Goal: Information Seeking & Learning: Learn about a topic

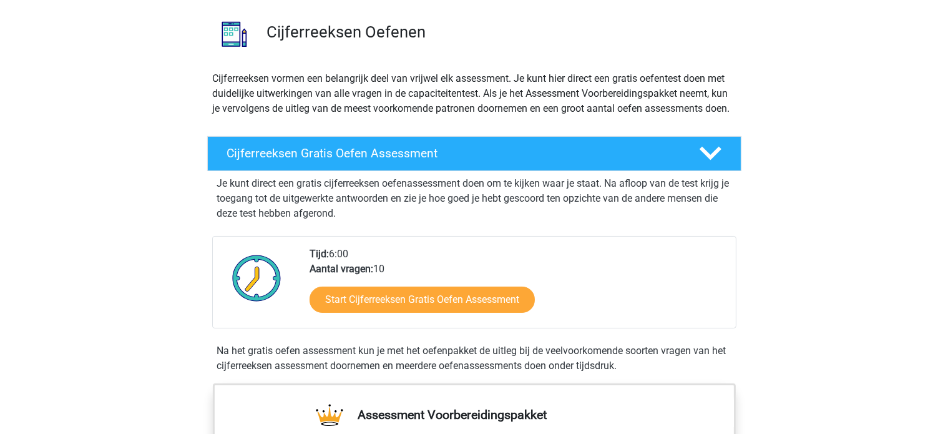
scroll to position [187, 0]
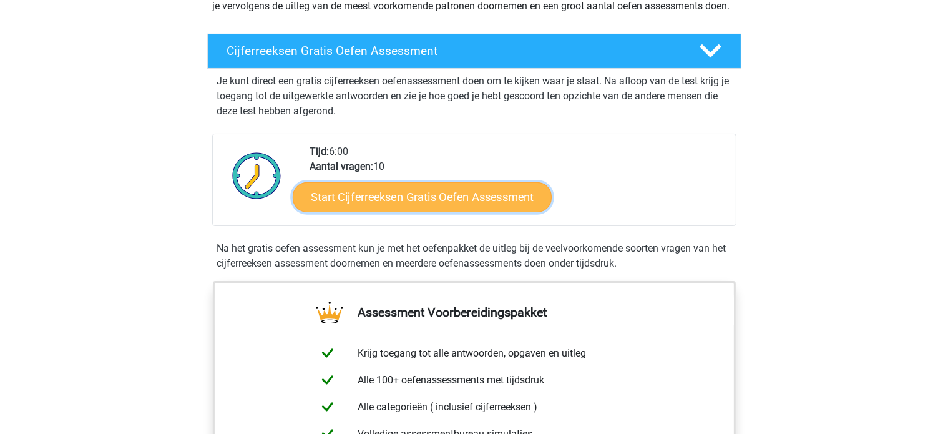
click at [395, 207] on link "Start Cijferreeksen Gratis Oefen Assessment" at bounding box center [422, 197] width 259 height 30
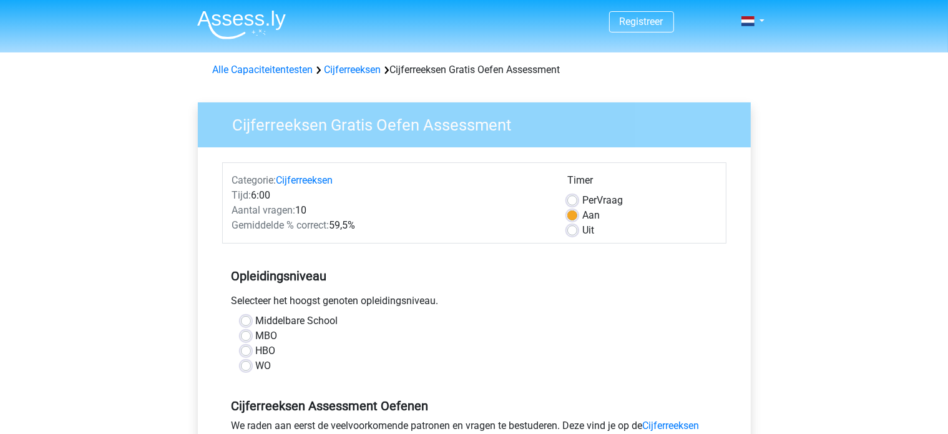
click at [256, 349] on label "HBO" at bounding box center [266, 350] width 20 height 15
click at [245, 349] on input "HBO" at bounding box center [246, 349] width 10 height 12
radio input "true"
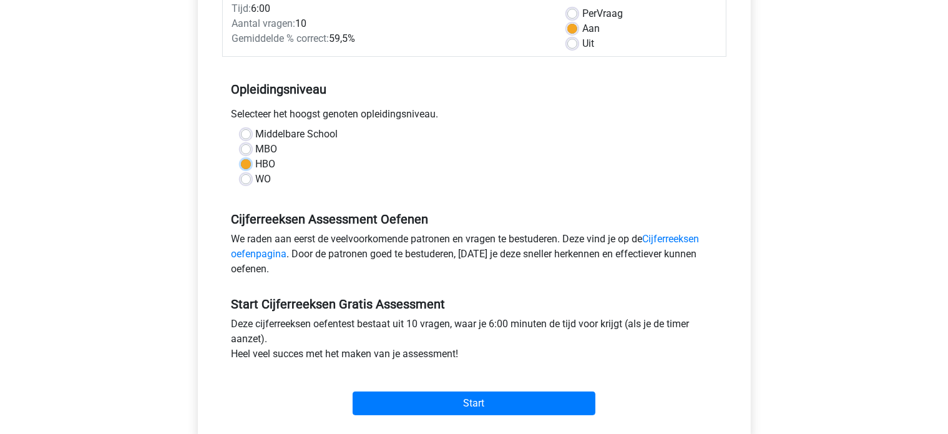
scroll to position [187, 0]
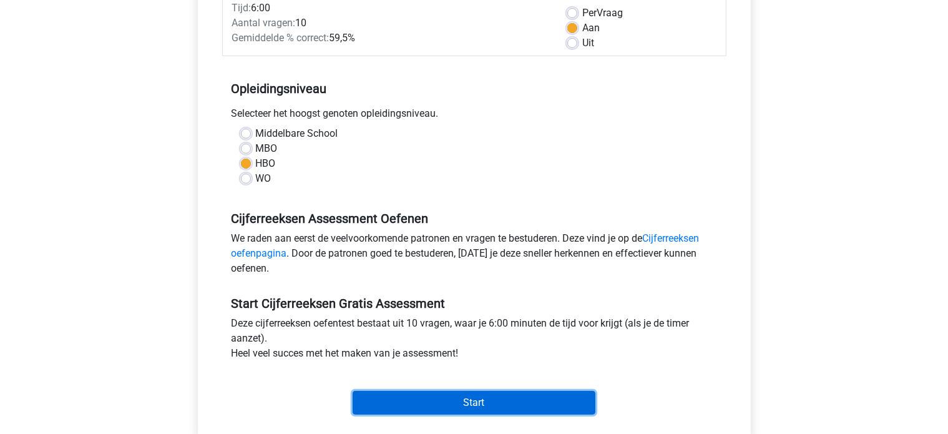
click at [506, 405] on input "Start" at bounding box center [474, 403] width 243 height 24
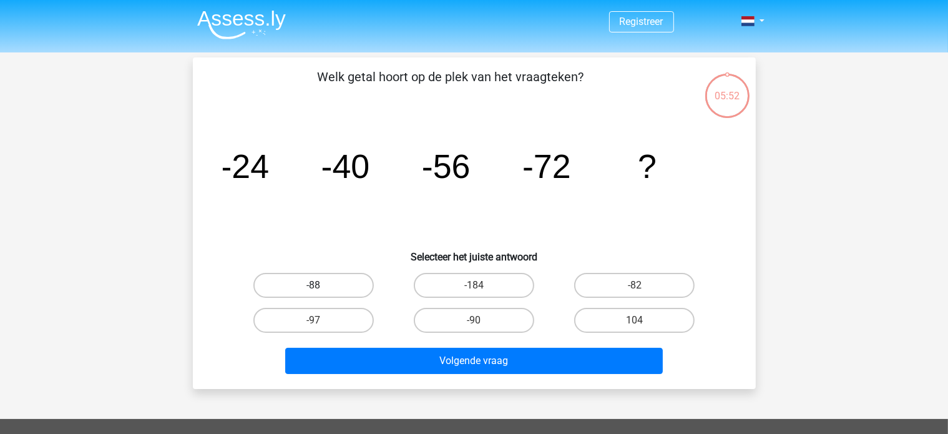
click at [298, 294] on label "-88" at bounding box center [313, 285] width 120 height 25
click at [313, 293] on input "-88" at bounding box center [317, 289] width 8 height 8
radio input "true"
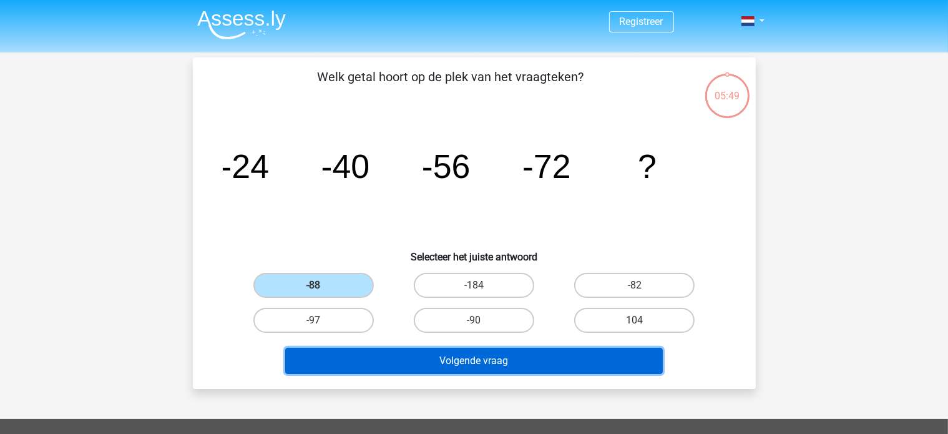
click at [417, 349] on button "Volgende vraag" at bounding box center [474, 361] width 378 height 26
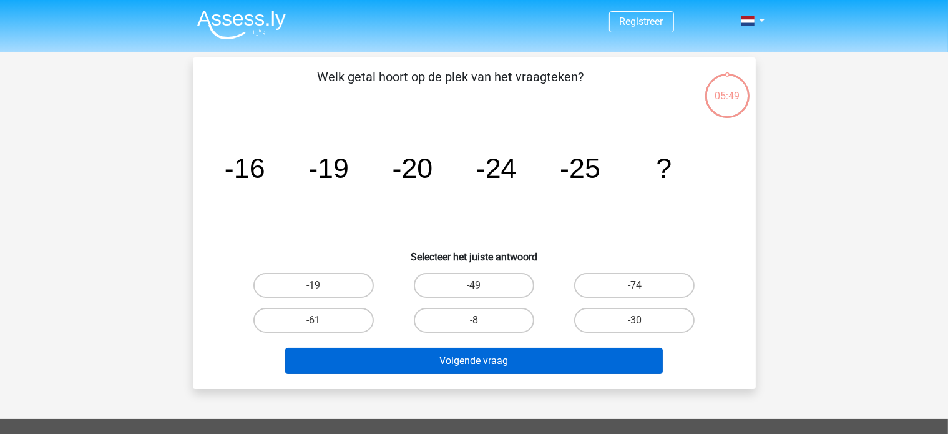
scroll to position [57, 0]
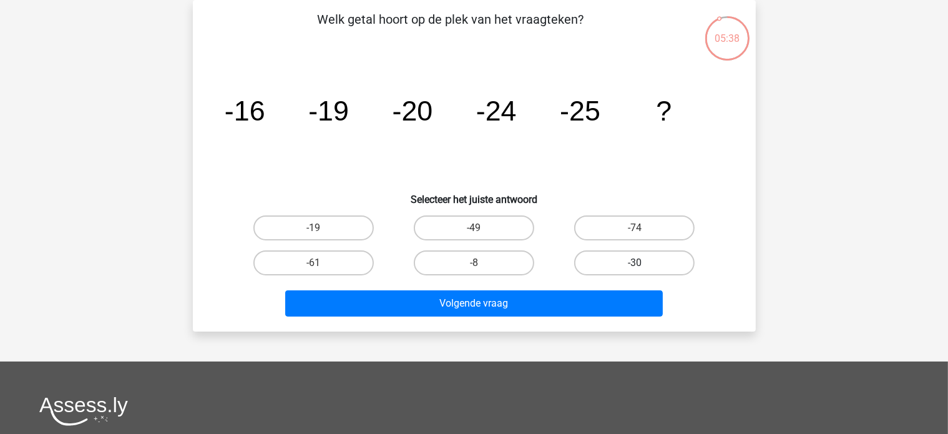
click at [619, 262] on label "-30" at bounding box center [634, 262] width 120 height 25
click at [635, 263] on input "-30" at bounding box center [639, 267] width 8 height 8
radio input "true"
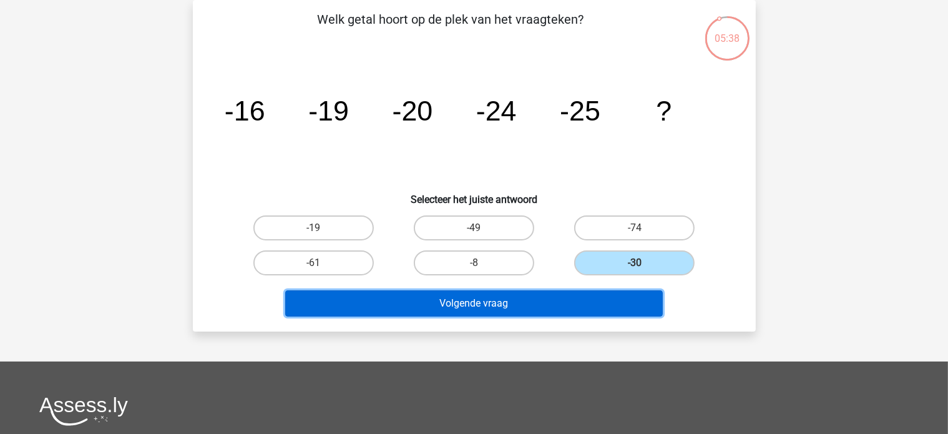
click at [491, 303] on button "Volgende vraag" at bounding box center [474, 303] width 378 height 26
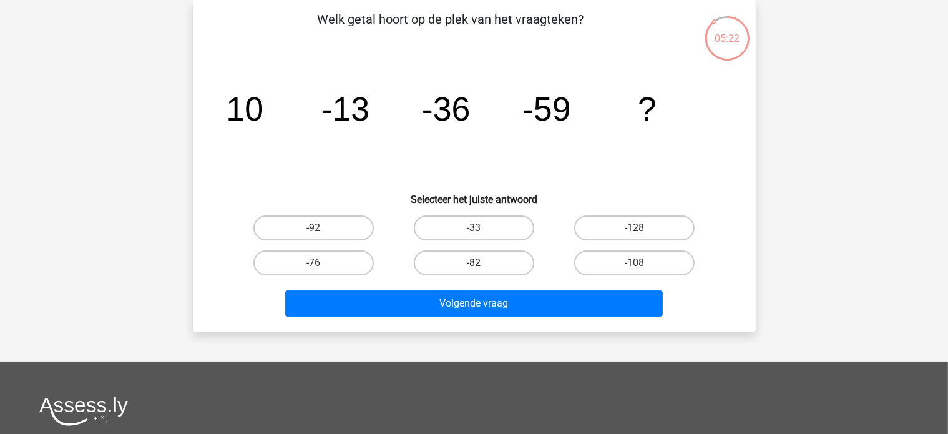
click at [460, 264] on label "-82" at bounding box center [474, 262] width 120 height 25
click at [474, 264] on input "-82" at bounding box center [478, 267] width 8 height 8
radio input "true"
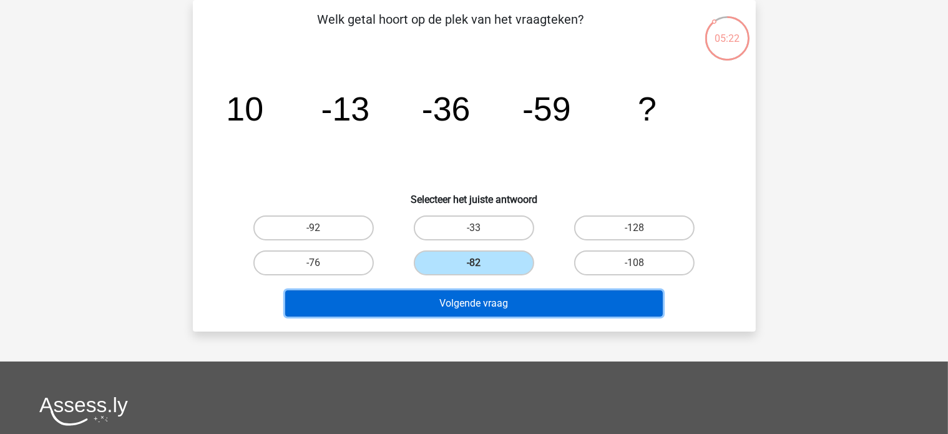
click at [471, 302] on button "Volgende vraag" at bounding box center [474, 303] width 378 height 26
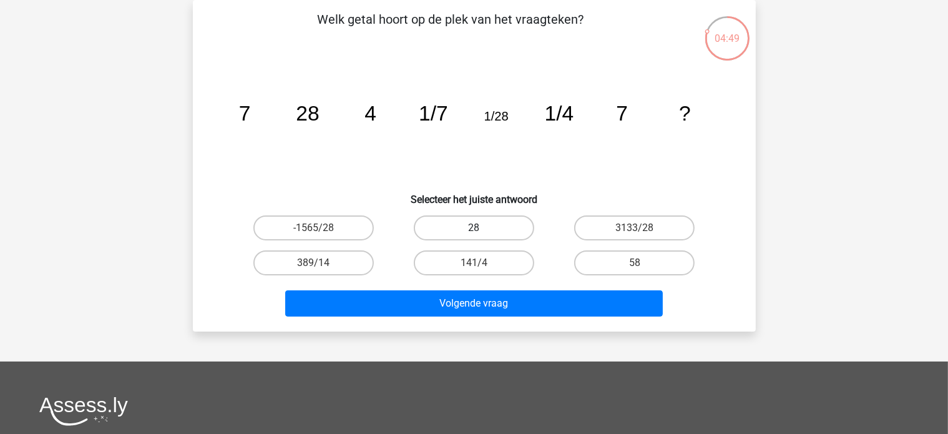
click at [488, 225] on label "28" at bounding box center [474, 227] width 120 height 25
click at [482, 228] on input "28" at bounding box center [478, 232] width 8 height 8
radio input "true"
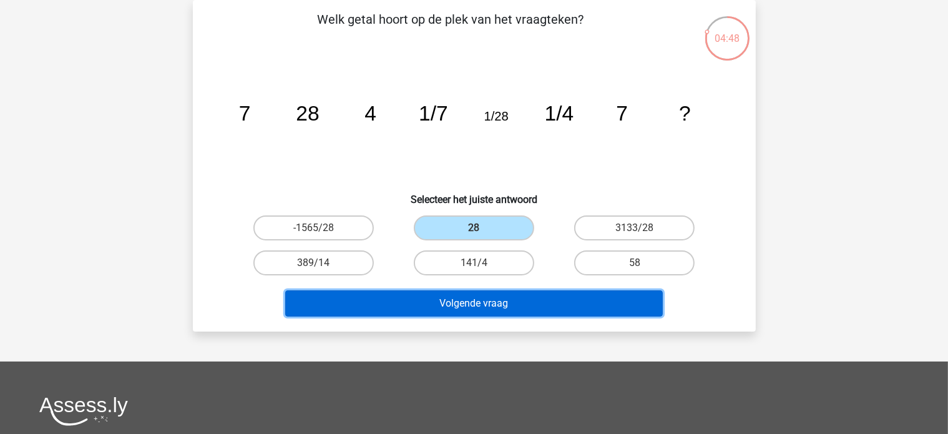
click at [492, 301] on button "Volgende vraag" at bounding box center [474, 303] width 378 height 26
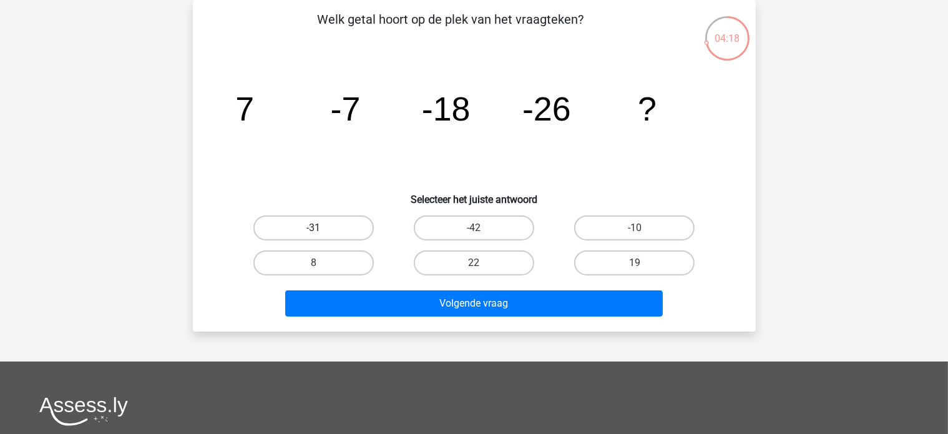
click at [334, 232] on label "-31" at bounding box center [313, 227] width 120 height 25
click at [322, 232] on input "-31" at bounding box center [317, 232] width 8 height 8
radio input "true"
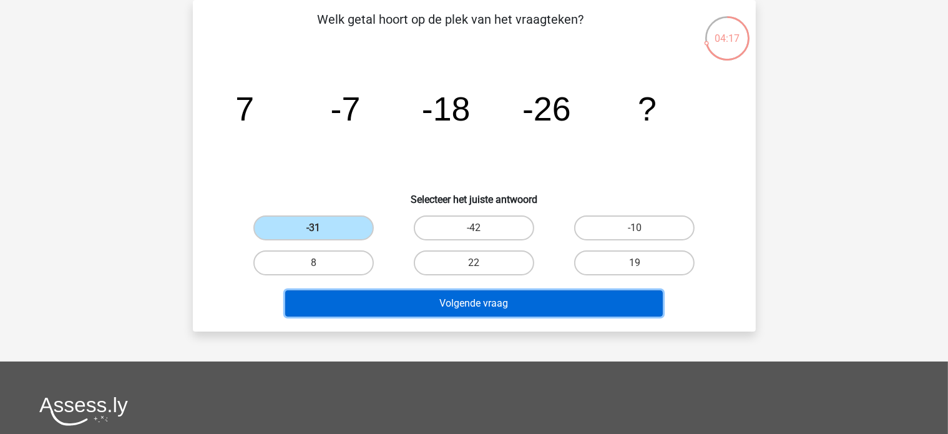
click at [400, 302] on button "Volgende vraag" at bounding box center [474, 303] width 378 height 26
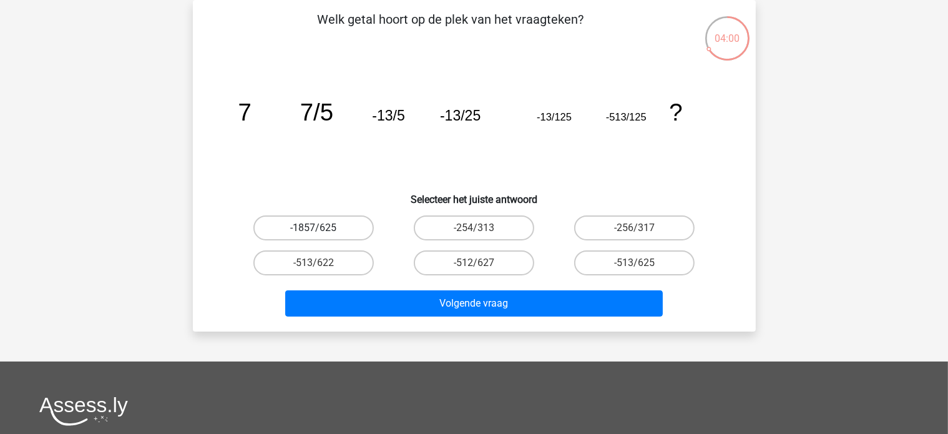
click at [341, 230] on label "-1857/625" at bounding box center [313, 227] width 120 height 25
click at [322, 230] on input "-1857/625" at bounding box center [317, 232] width 8 height 8
radio input "true"
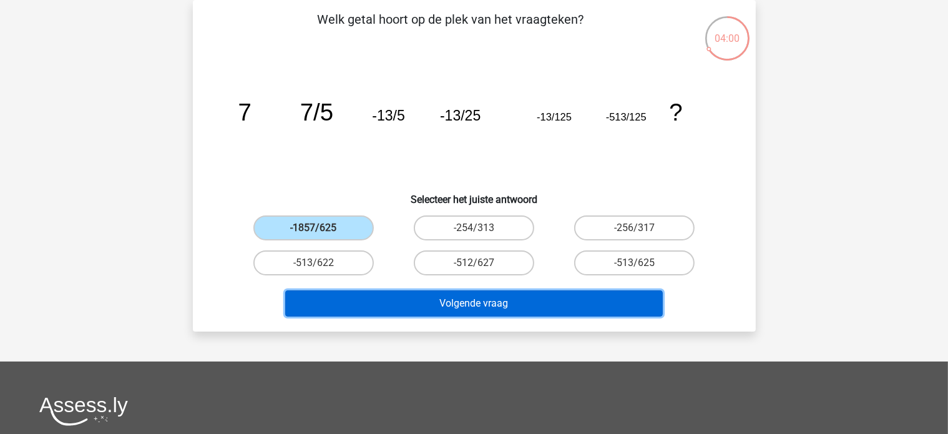
click at [405, 305] on button "Volgende vraag" at bounding box center [474, 303] width 378 height 26
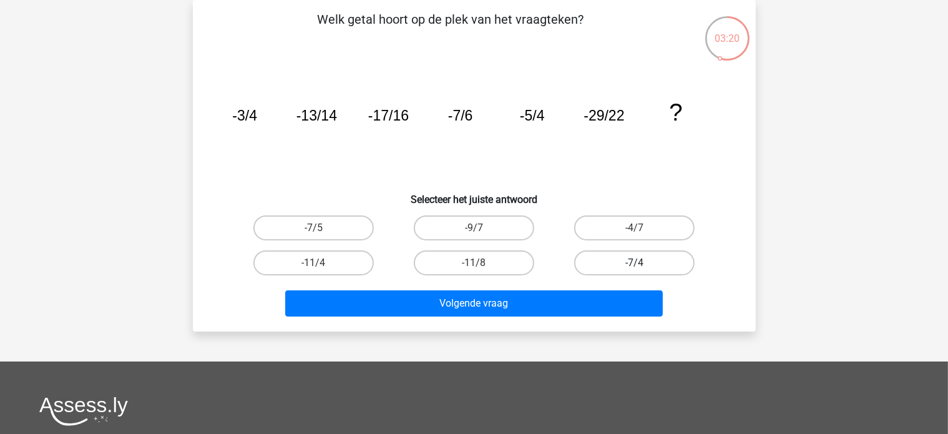
click at [617, 262] on label "-7/4" at bounding box center [634, 262] width 120 height 25
click at [635, 263] on input "-7/4" at bounding box center [639, 267] width 8 height 8
radio input "true"
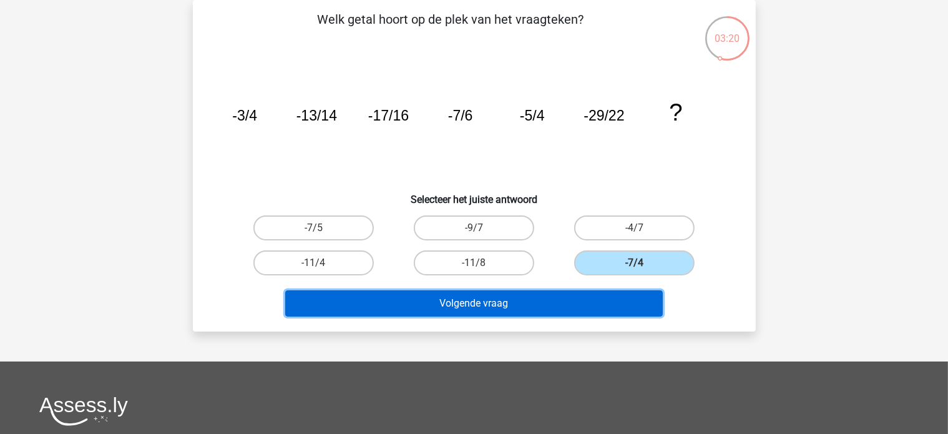
click at [557, 291] on button "Volgende vraag" at bounding box center [474, 303] width 378 height 26
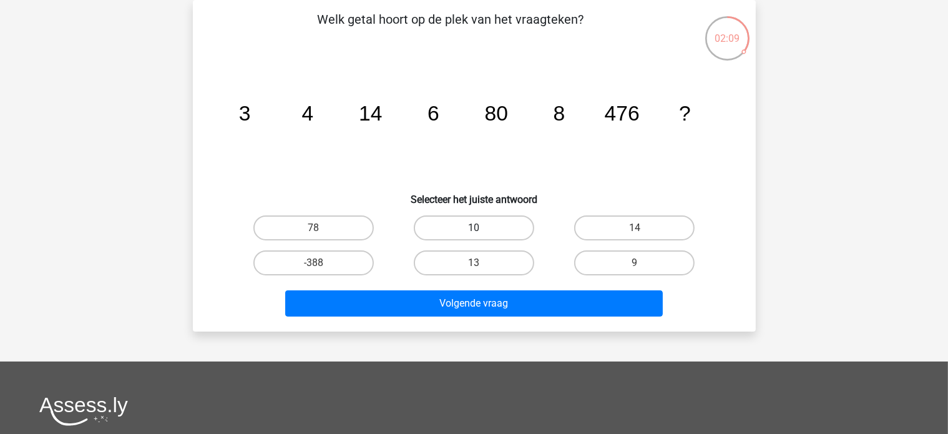
click at [461, 219] on label "10" at bounding box center [474, 227] width 120 height 25
click at [474, 228] on input "10" at bounding box center [478, 232] width 8 height 8
radio input "true"
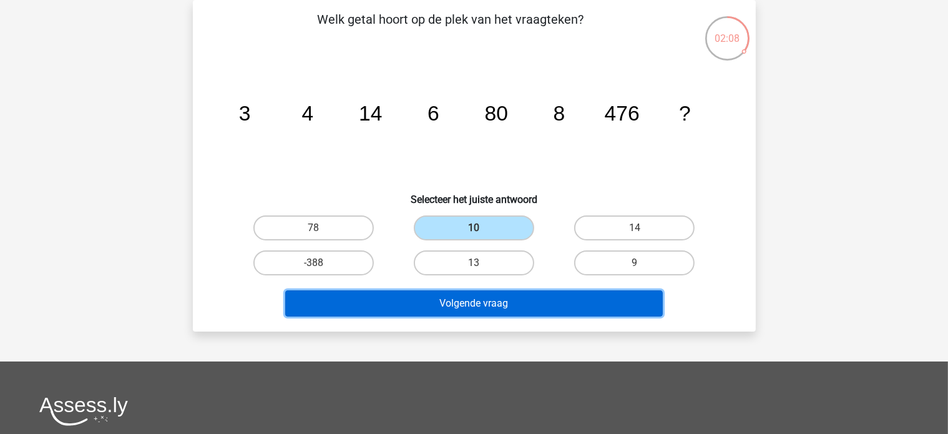
click at [492, 305] on button "Volgende vraag" at bounding box center [474, 303] width 378 height 26
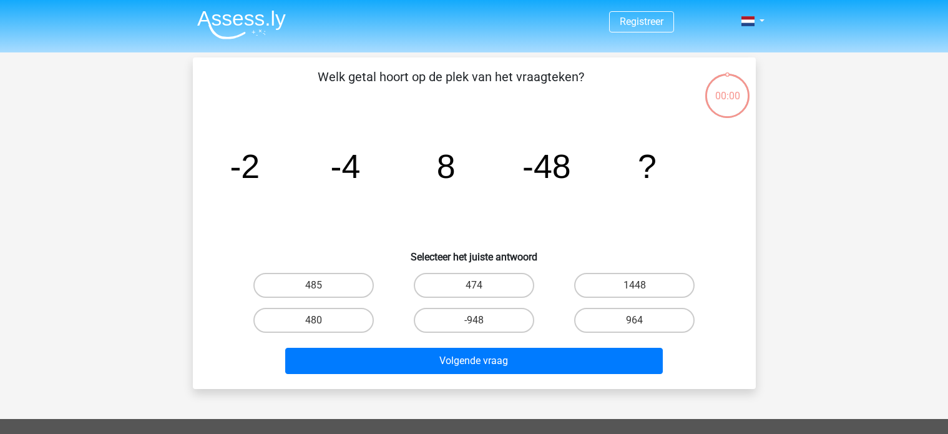
scroll to position [57, 0]
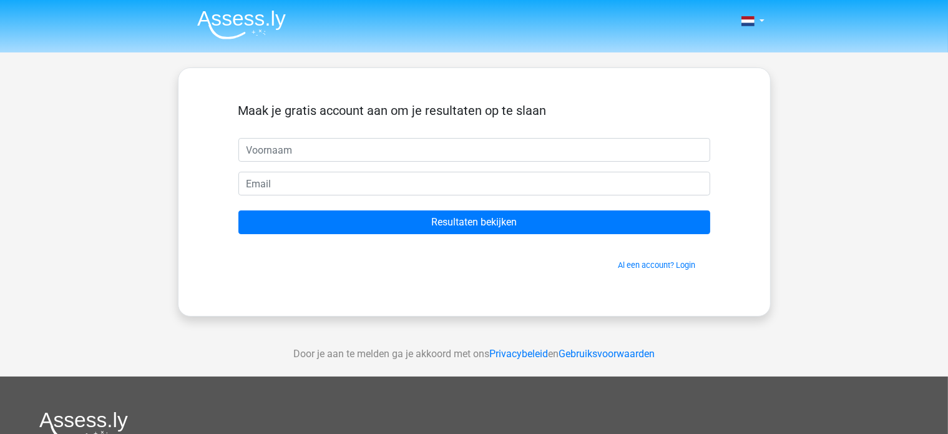
click at [317, 142] on input "text" at bounding box center [474, 150] width 472 height 24
type input "[PERSON_NAME]"
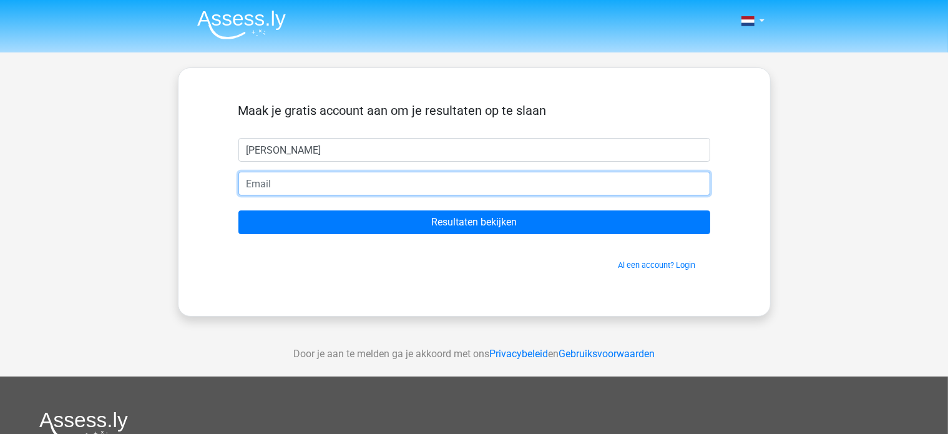
click at [286, 183] on input "email" at bounding box center [474, 184] width 472 height 24
type input "tamara.muijentm@gmail.com"
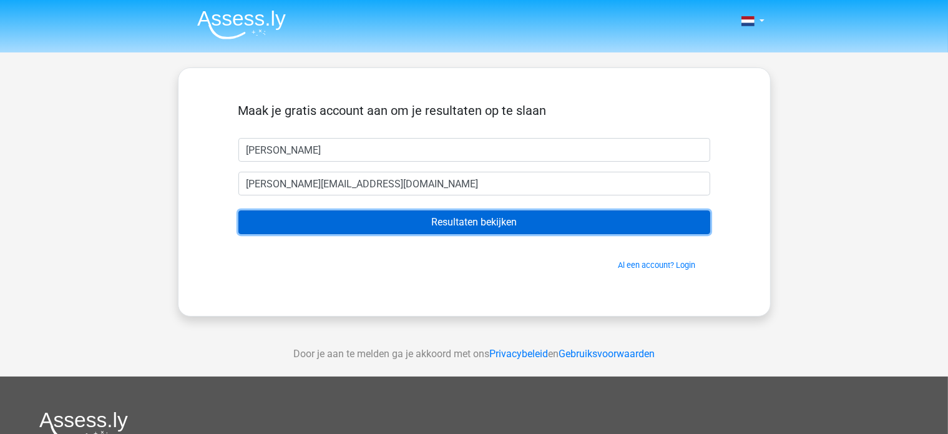
click at [345, 216] on input "Resultaten bekijken" at bounding box center [474, 222] width 472 height 24
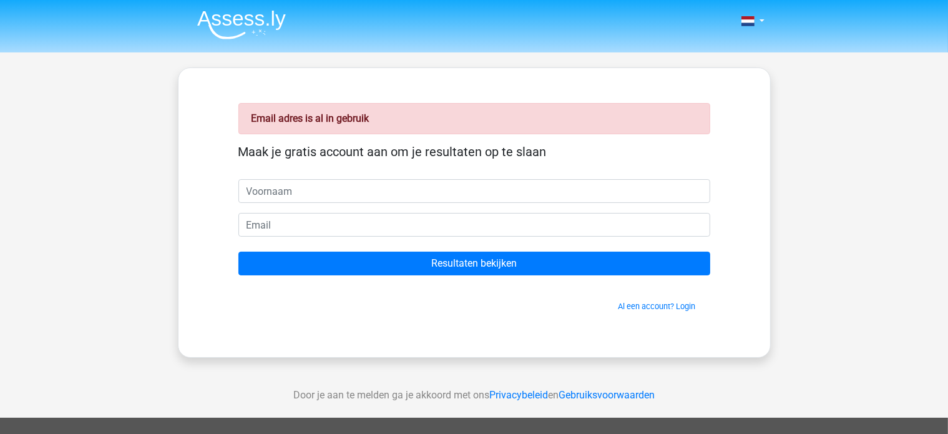
click at [345, 184] on input "text" at bounding box center [474, 191] width 472 height 24
type input "[PERSON_NAME]"
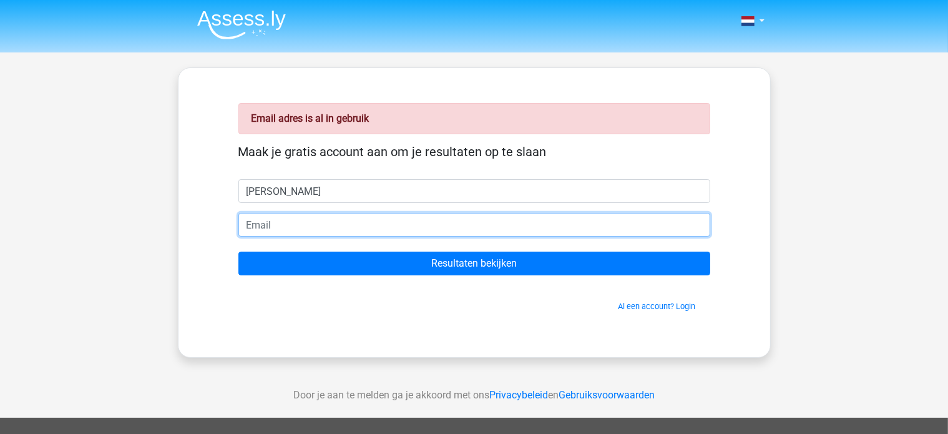
click at [310, 219] on input "email" at bounding box center [474, 225] width 472 height 24
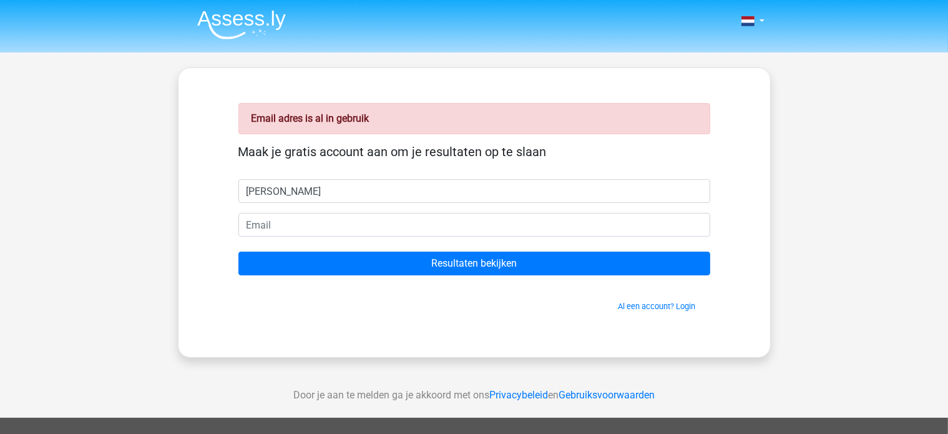
drag, startPoint x: 317, startPoint y: 212, endPoint x: 312, endPoint y: 225, distance: 13.8
click at [312, 225] on form "Maak je gratis account aan om je resultaten op te slaan Tamara Resultaten bekij…" at bounding box center [474, 228] width 472 height 168
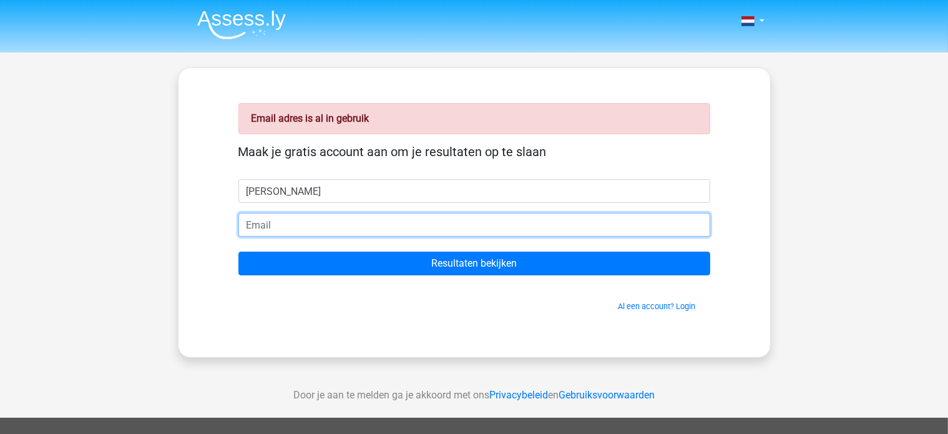
click at [312, 225] on input "email" at bounding box center [474, 225] width 472 height 24
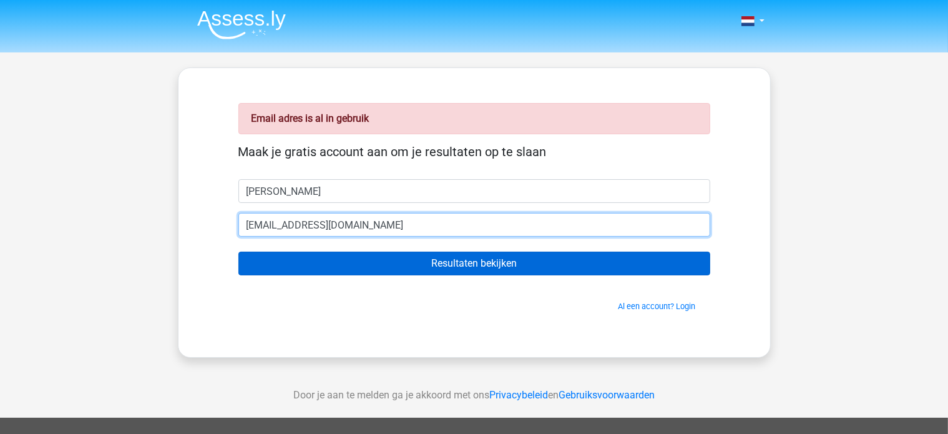
type input "[EMAIL_ADDRESS][DOMAIN_NAME]"
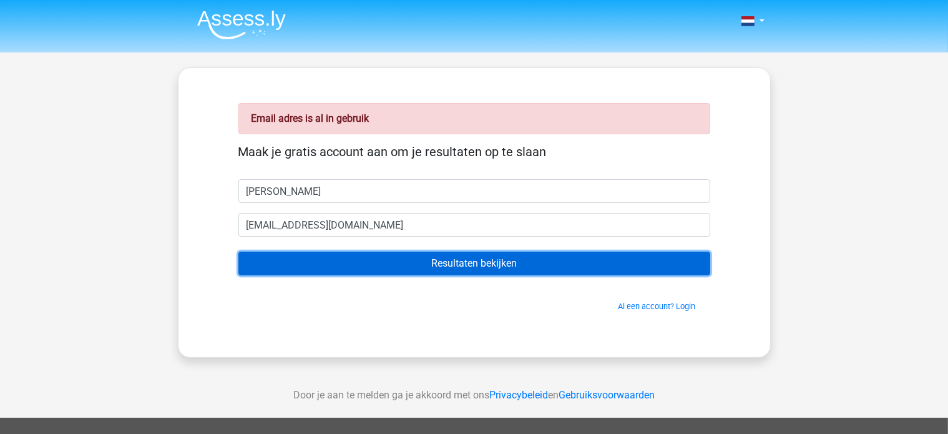
click at [528, 259] on input "Resultaten bekijken" at bounding box center [474, 264] width 472 height 24
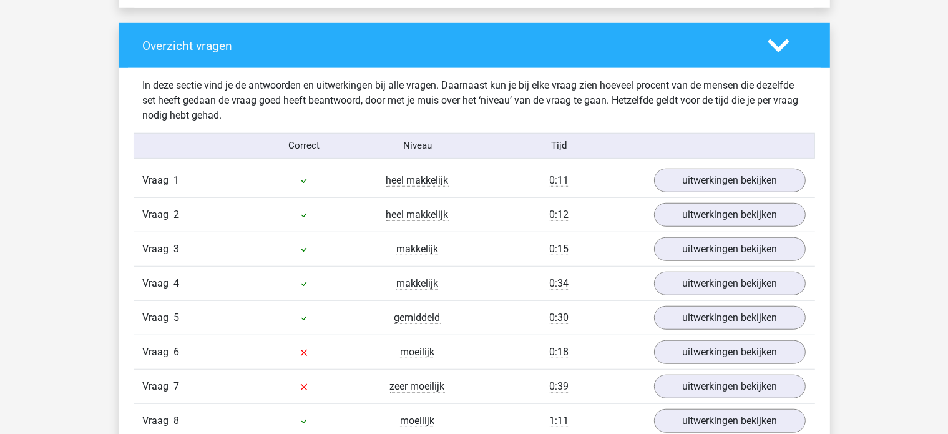
scroll to position [936, 0]
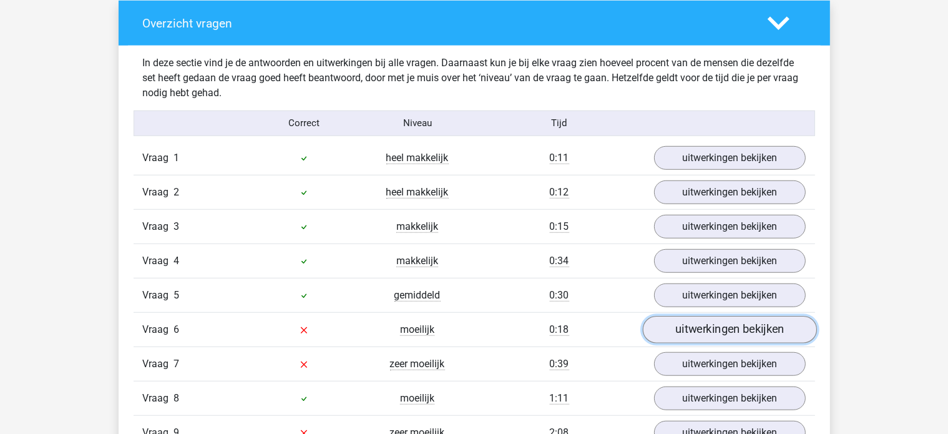
click at [772, 324] on link "uitwerkingen bekijken" at bounding box center [729, 329] width 174 height 27
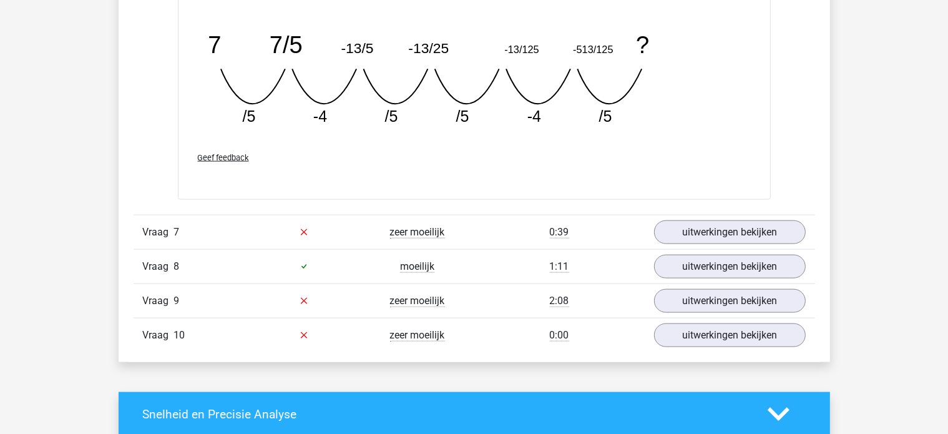
scroll to position [1623, 0]
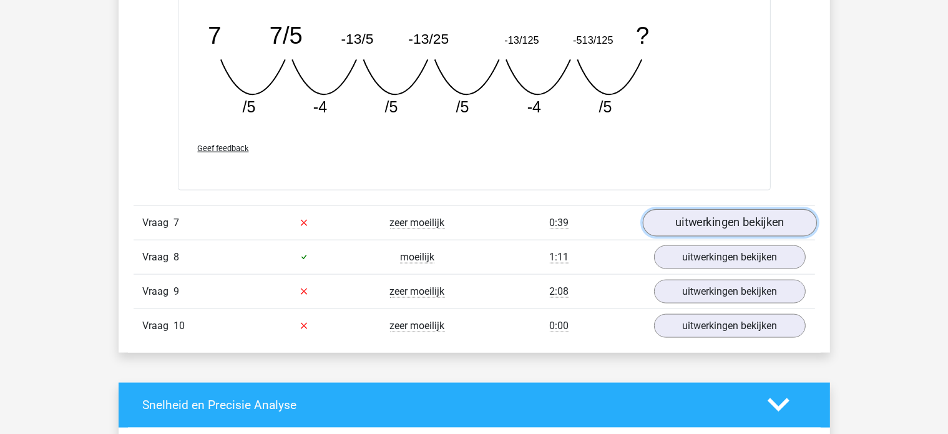
click at [746, 212] on link "uitwerkingen bekijken" at bounding box center [729, 222] width 174 height 27
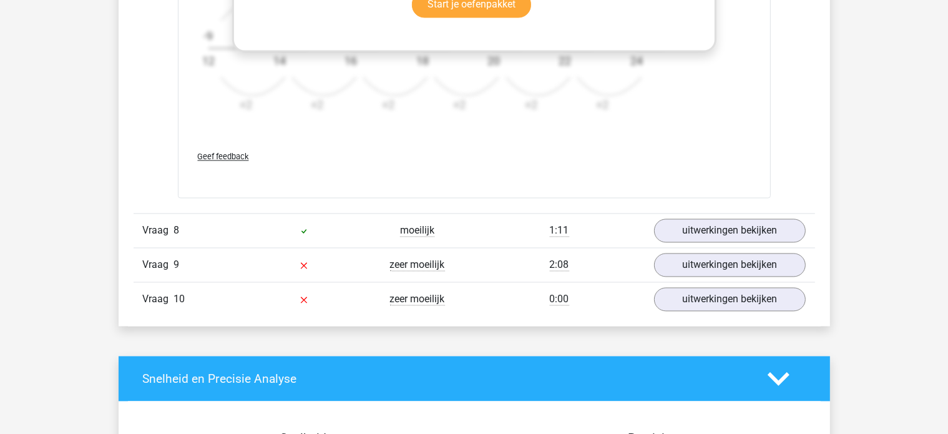
scroll to position [2435, 0]
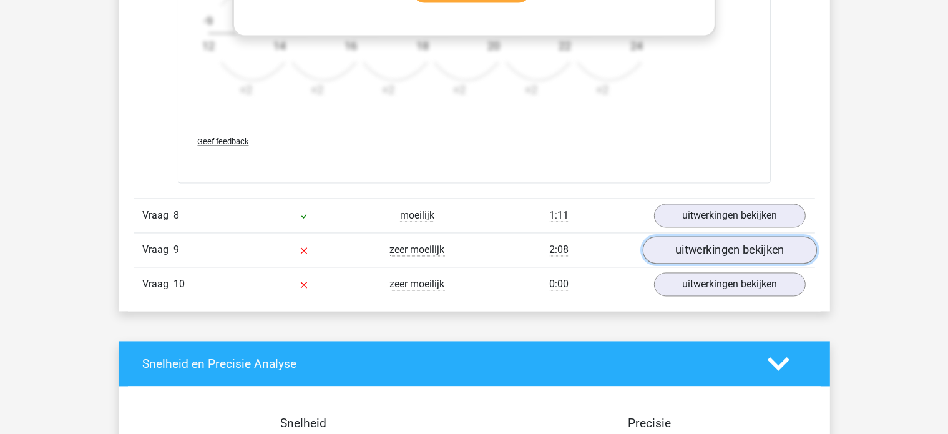
click at [714, 244] on link "uitwerkingen bekijken" at bounding box center [729, 249] width 174 height 27
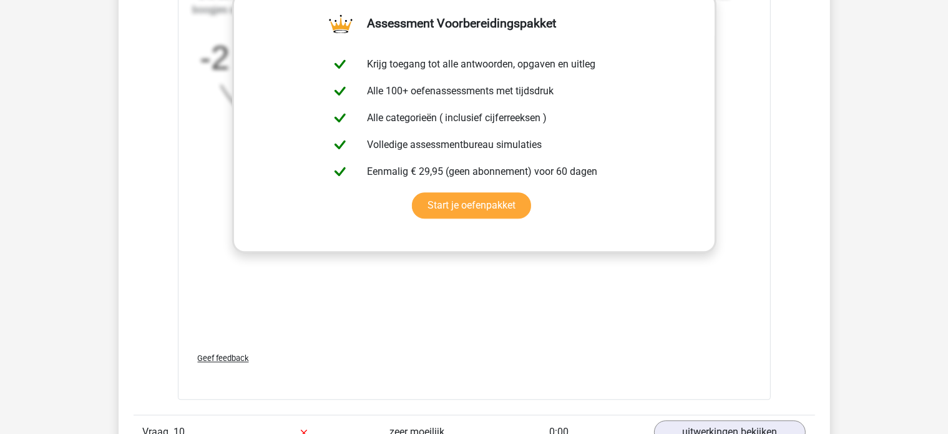
scroll to position [3184, 0]
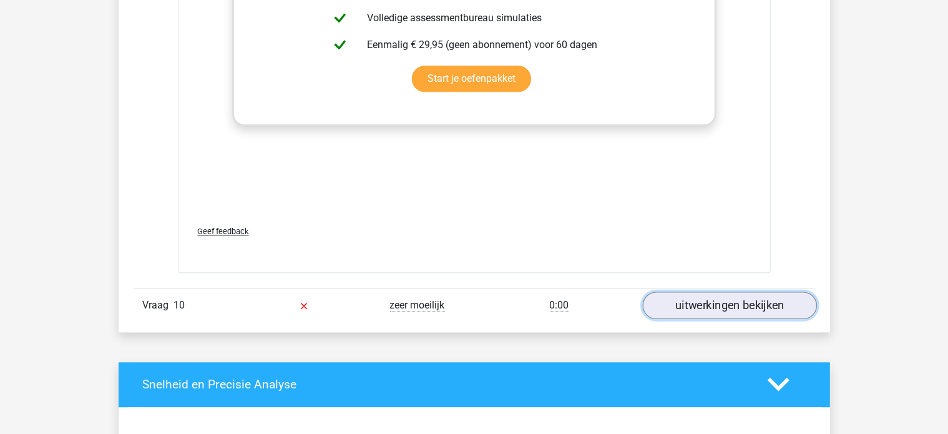
click at [744, 301] on link "uitwerkingen bekijken" at bounding box center [729, 305] width 174 height 27
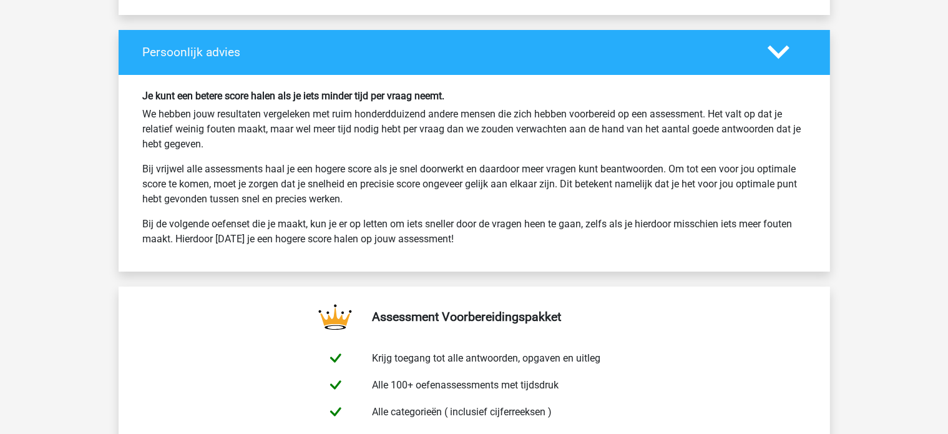
scroll to position [4682, 0]
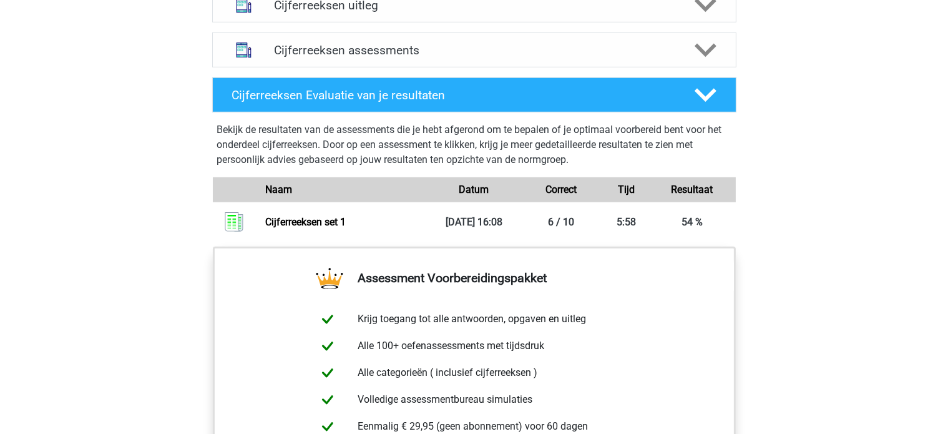
scroll to position [812, 0]
